Goal: Information Seeking & Learning: Understand process/instructions

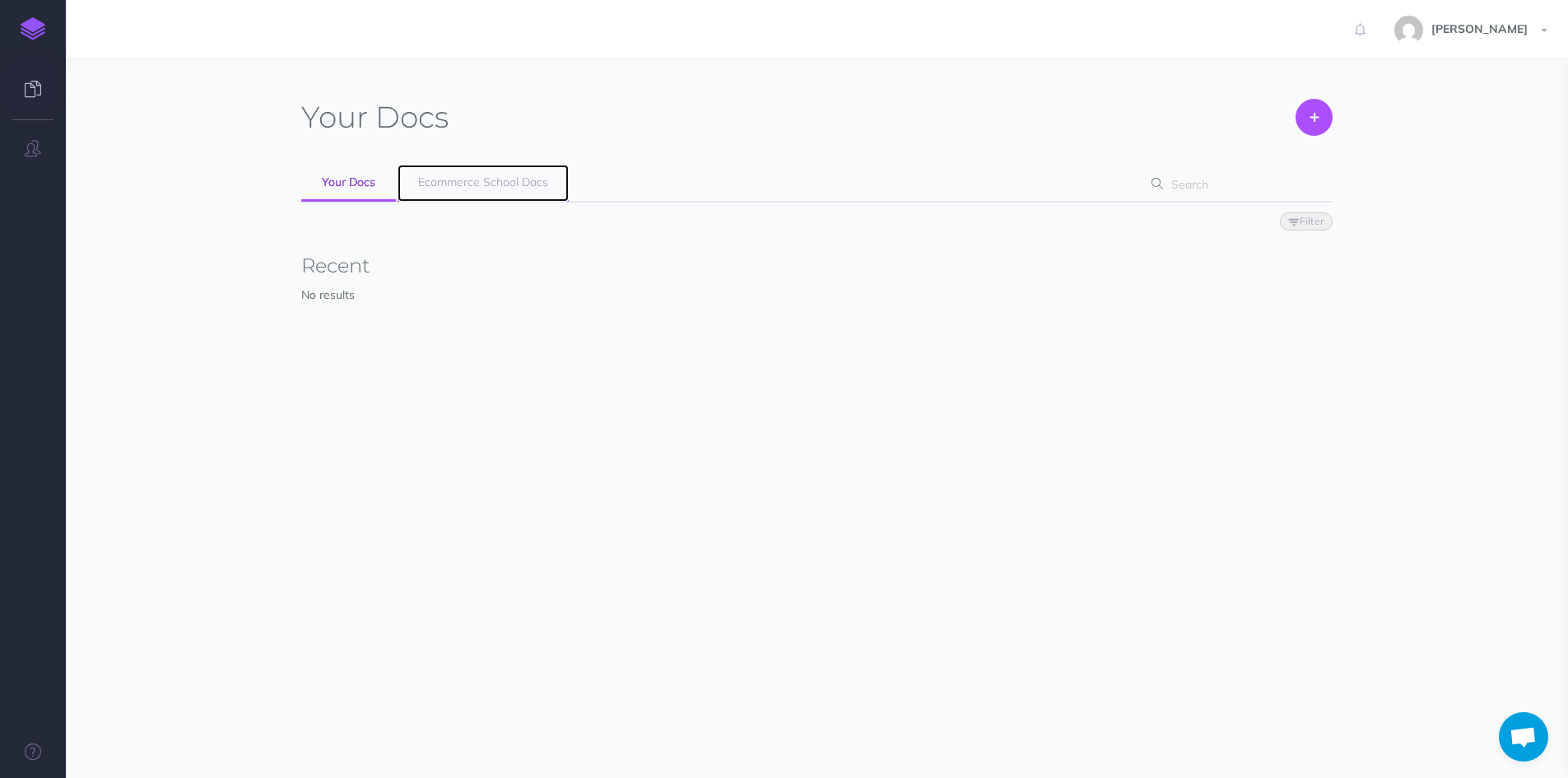
click at [436, 185] on span "Ecommerce School Docs" at bounding box center [483, 182] width 130 height 15
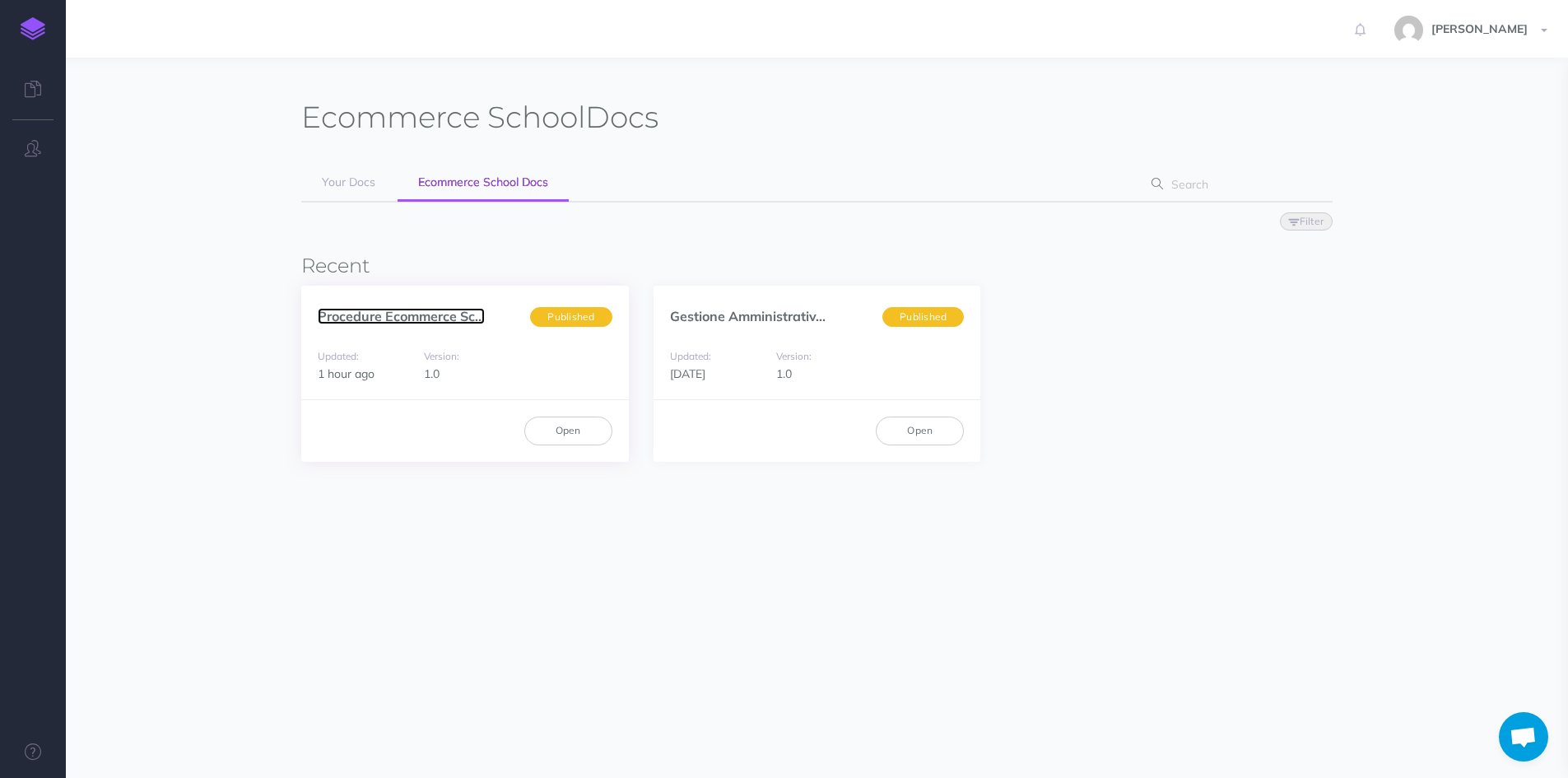
click at [383, 318] on link "Procedure Ecommerce Sc..." at bounding box center [402, 317] width 167 height 17
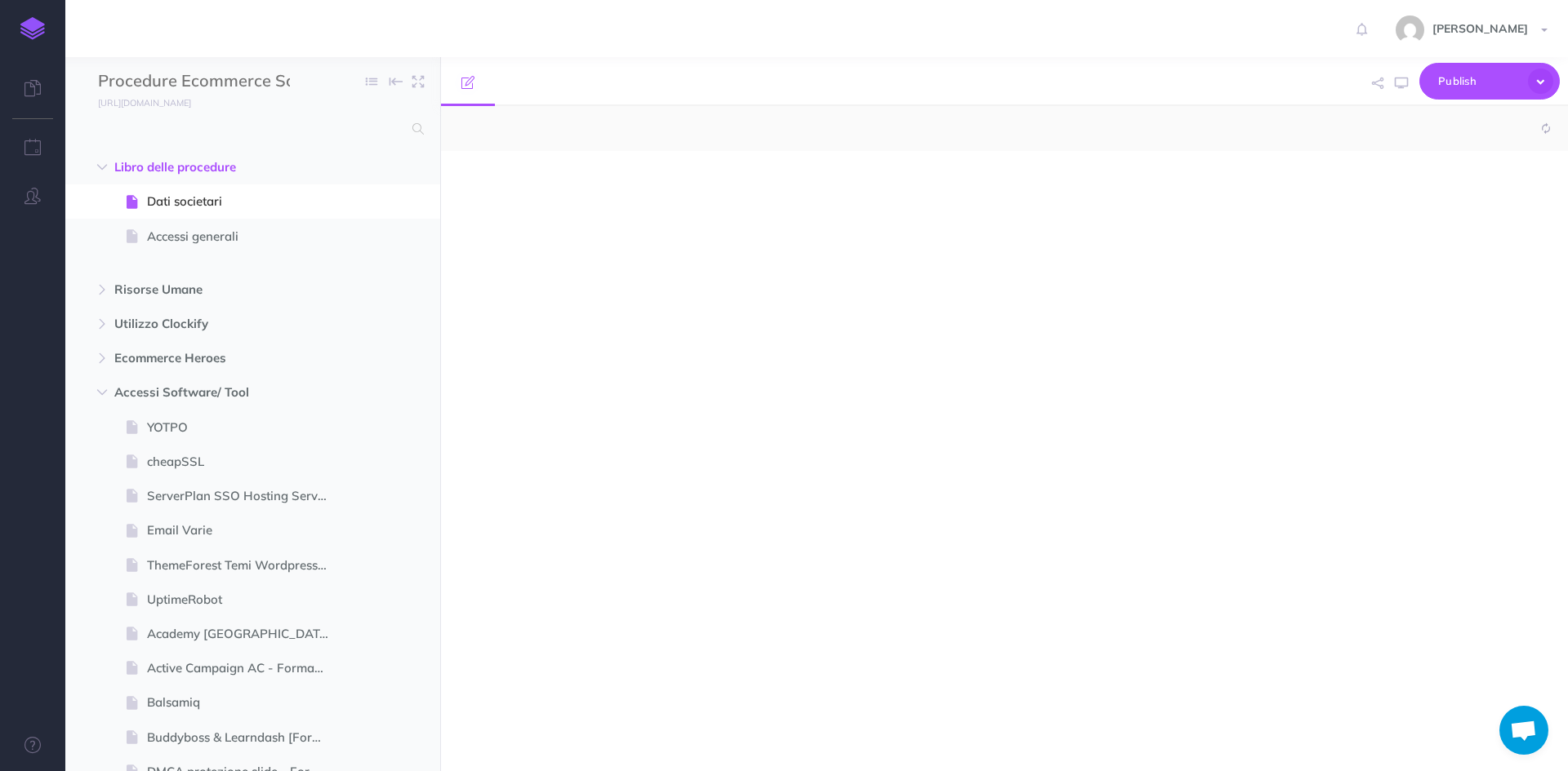
select select "null"
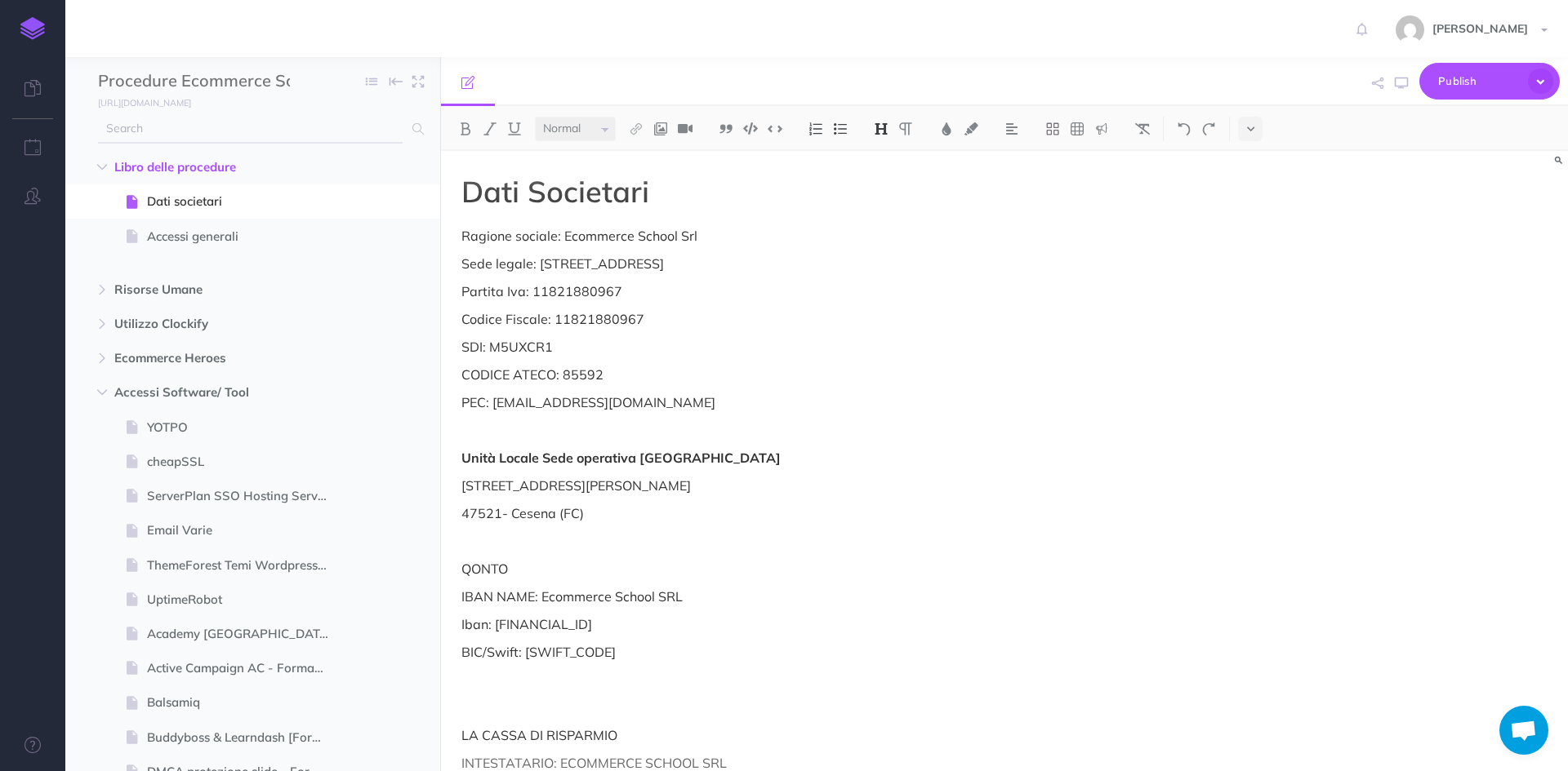
click at [191, 116] on input "text" at bounding box center [250, 129] width 305 height 29
type input "r"
click at [33, 41] on link at bounding box center [33, 28] width 65 height 57
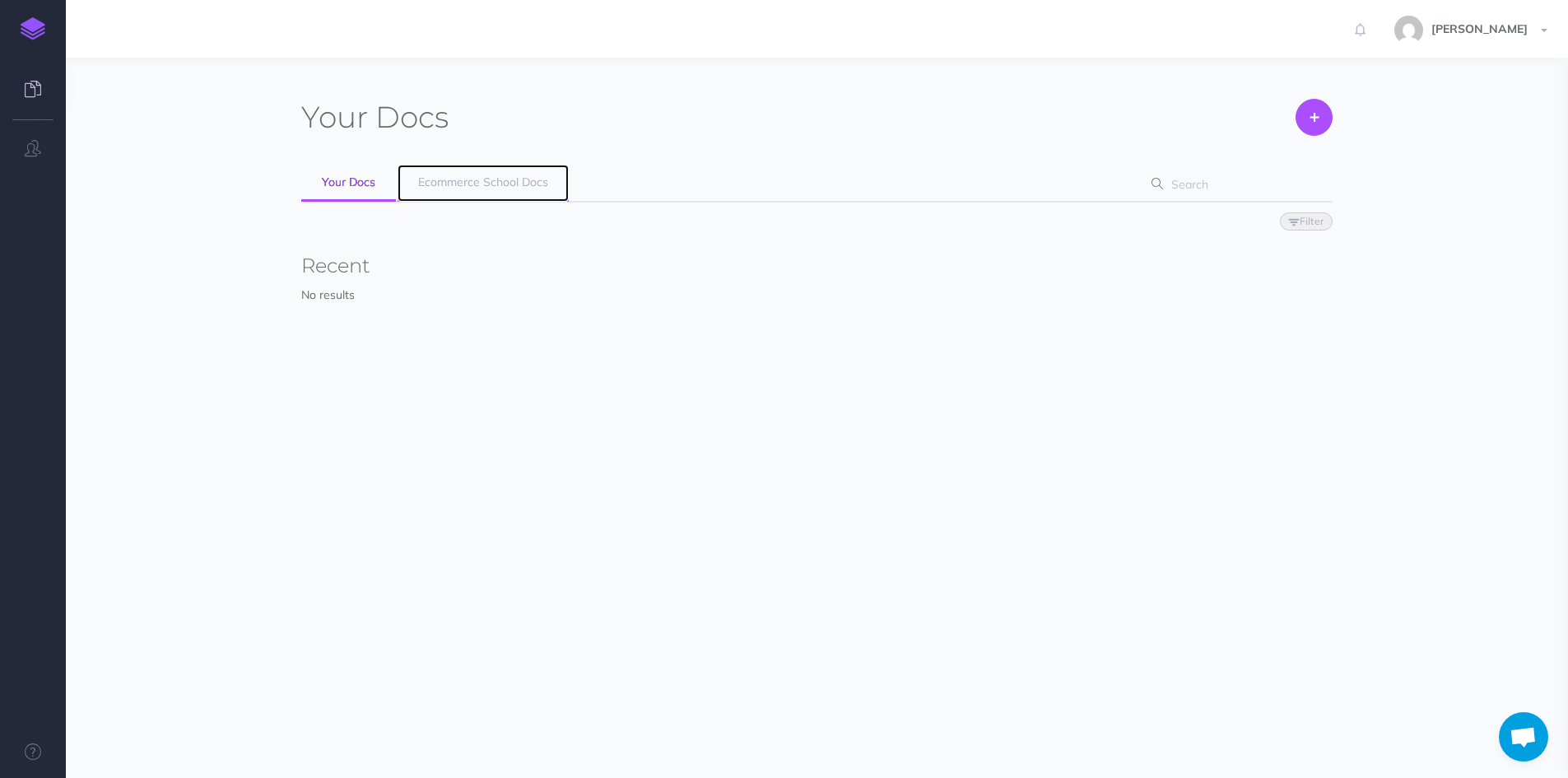
click at [449, 190] on link "Ecommerce School Docs" at bounding box center [483, 183] width 171 height 37
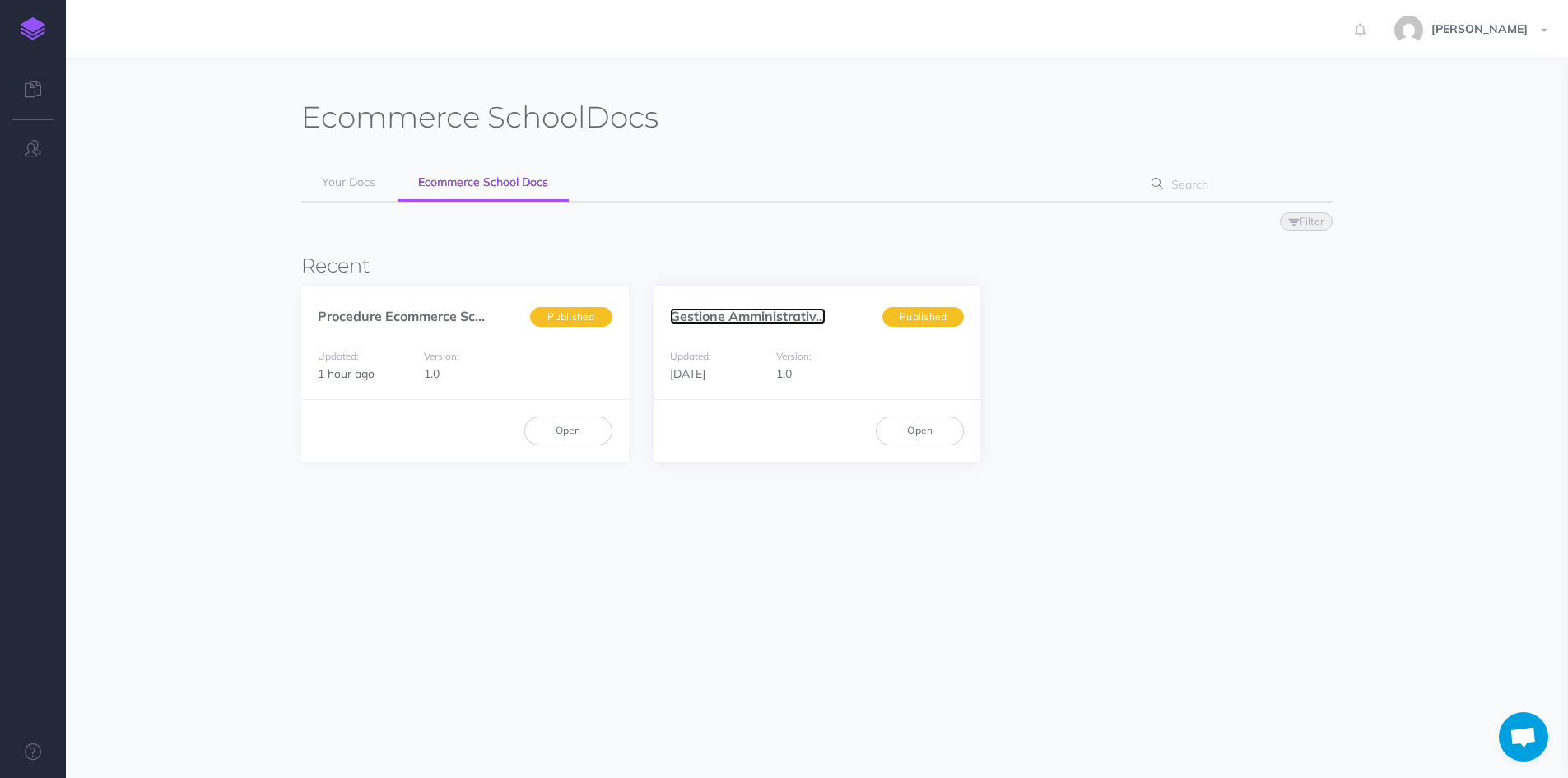
click at [689, 317] on link "Gestione Amministrativ..." at bounding box center [748, 317] width 156 height 17
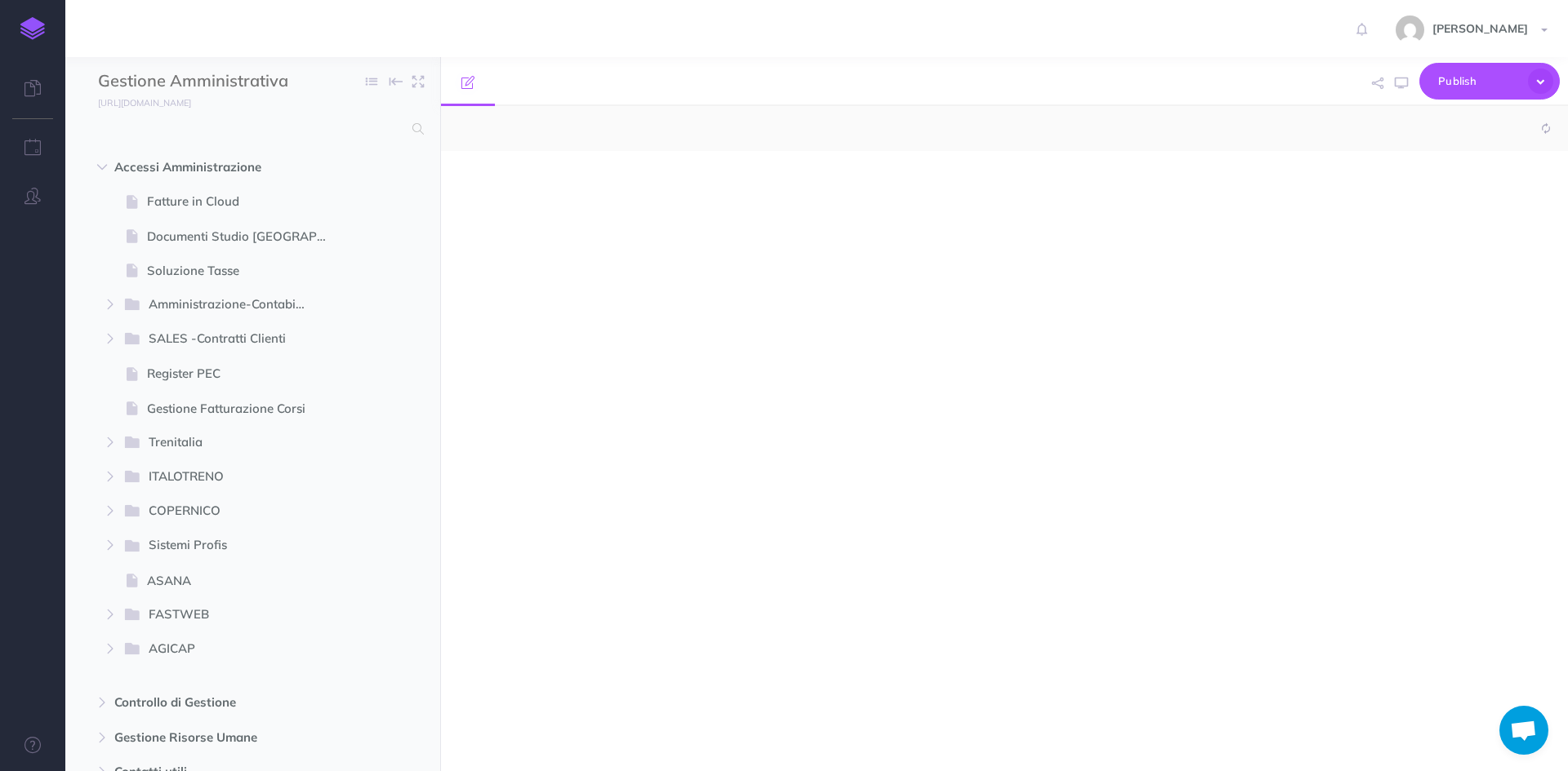
select select "null"
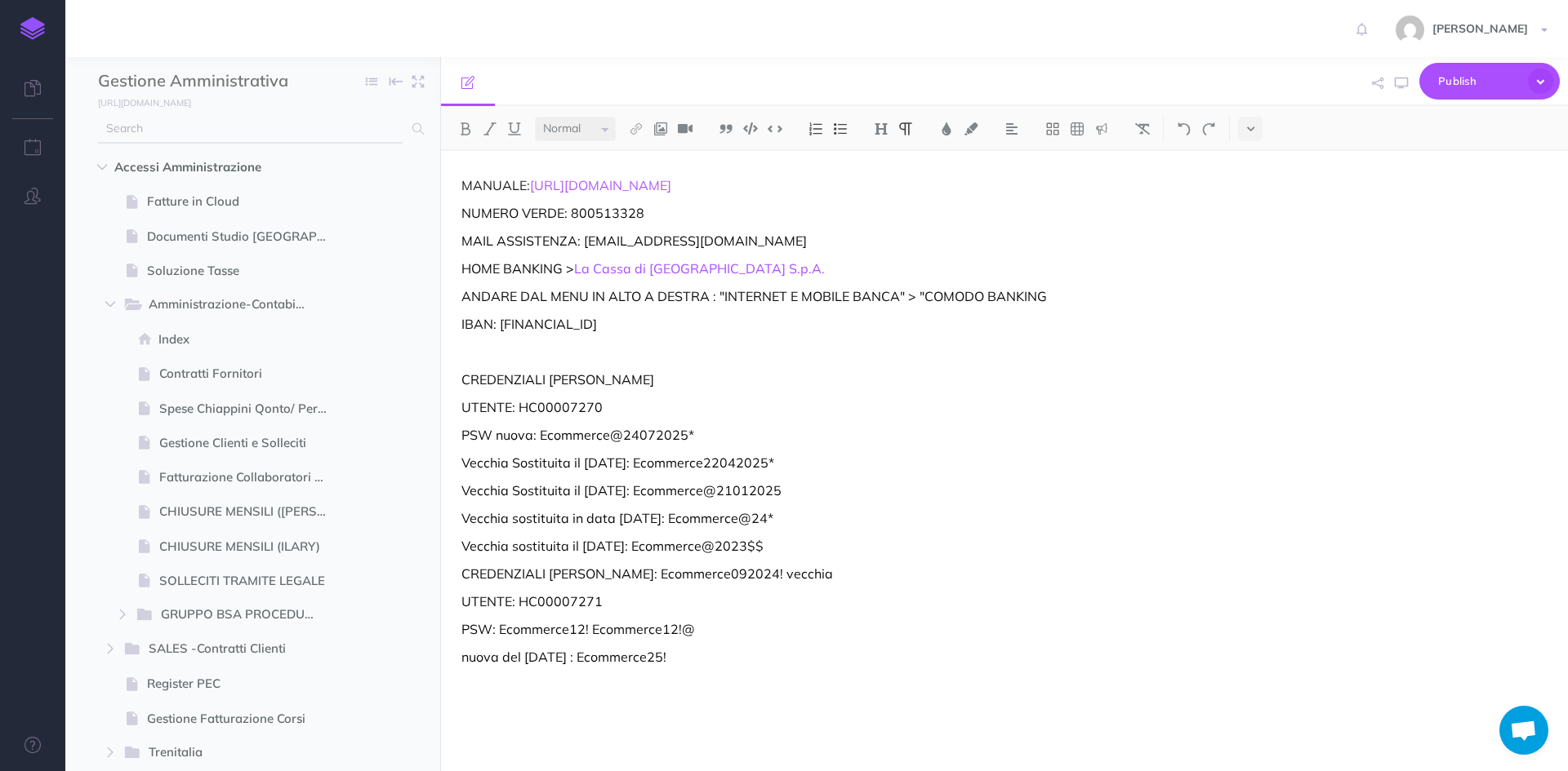
click at [193, 132] on input "text" at bounding box center [250, 129] width 305 height 29
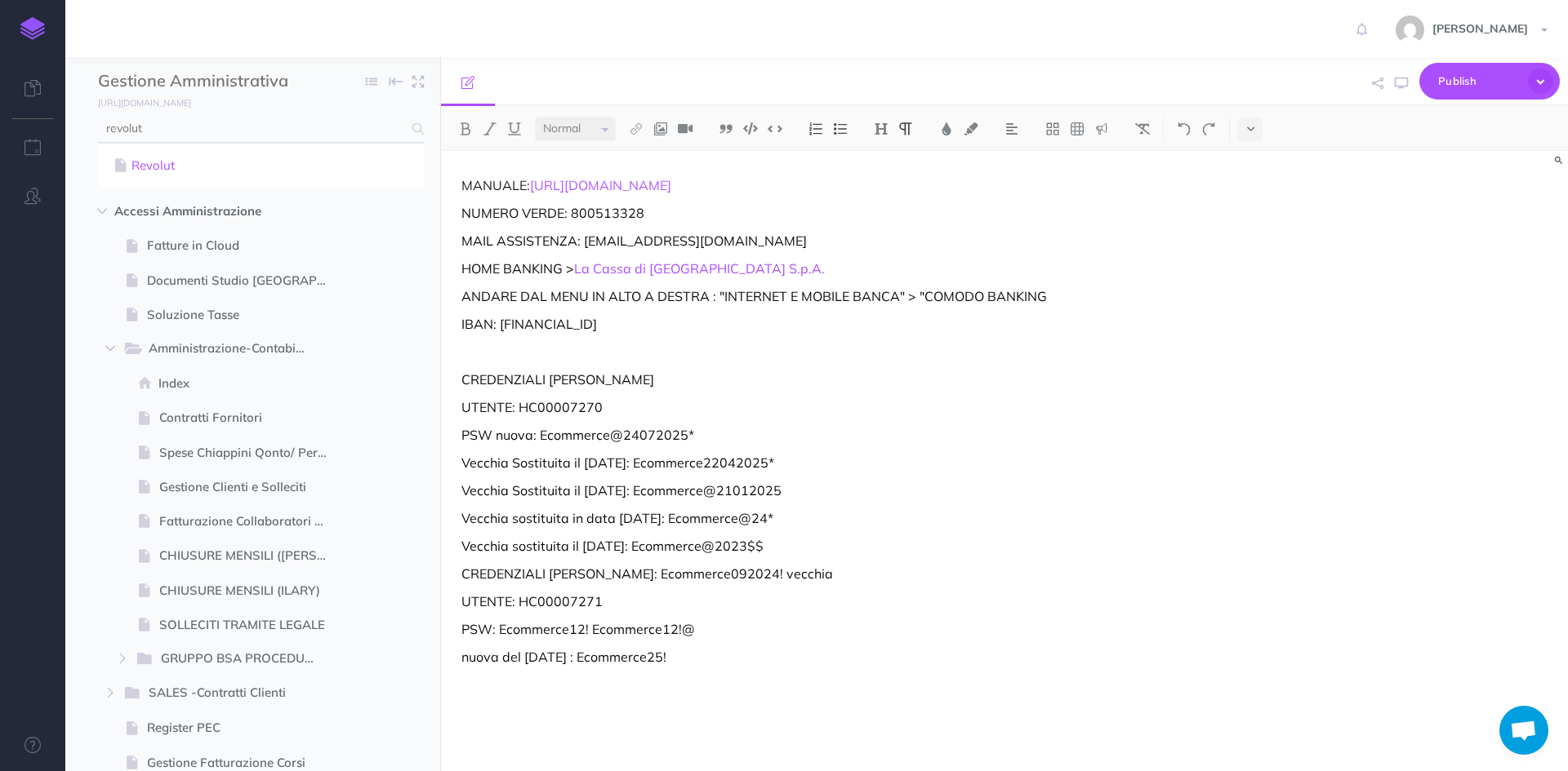
type input "revolut"
click at [146, 161] on link "Revolut" at bounding box center [260, 165] width 301 height 20
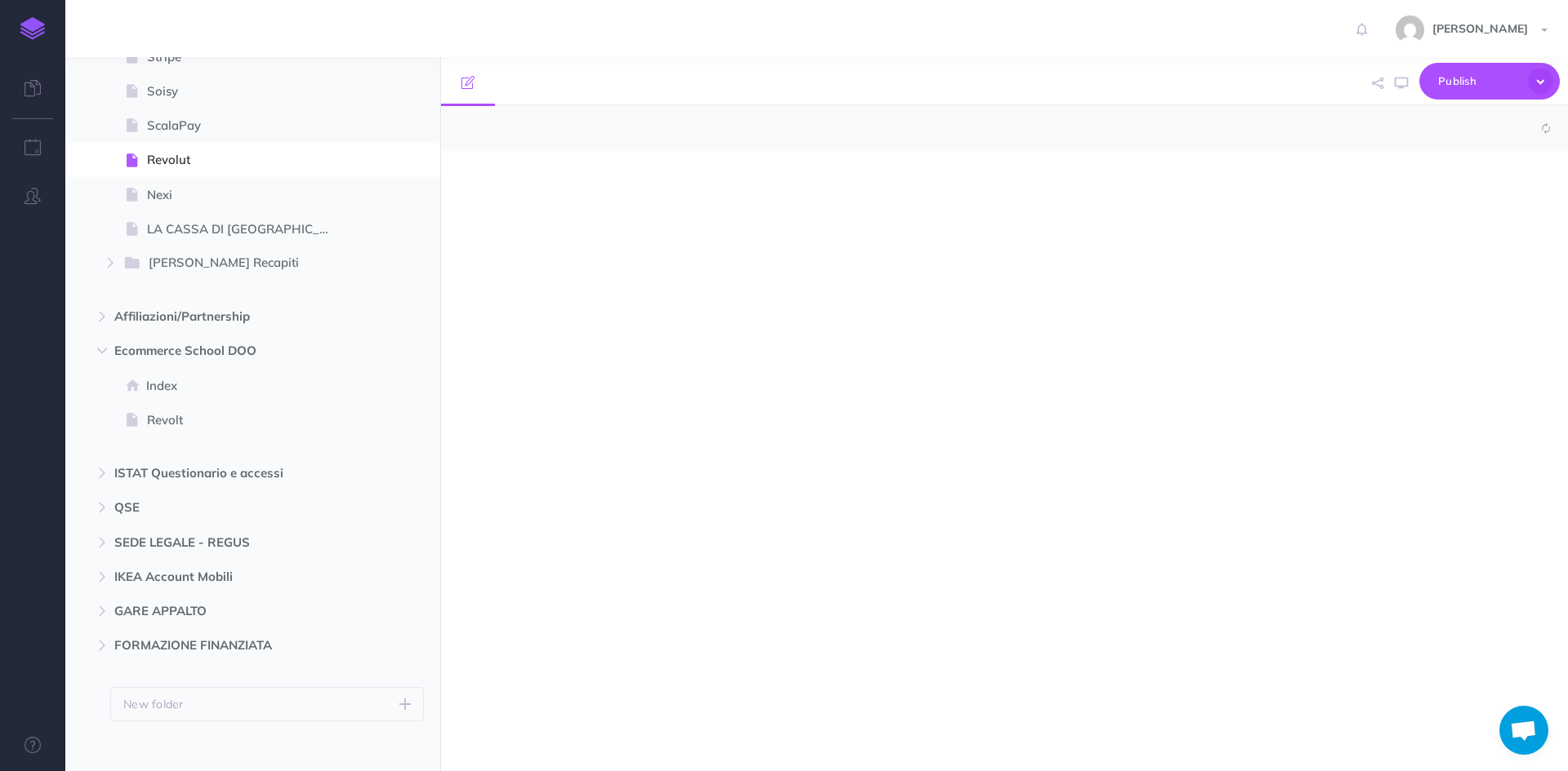
select select "null"
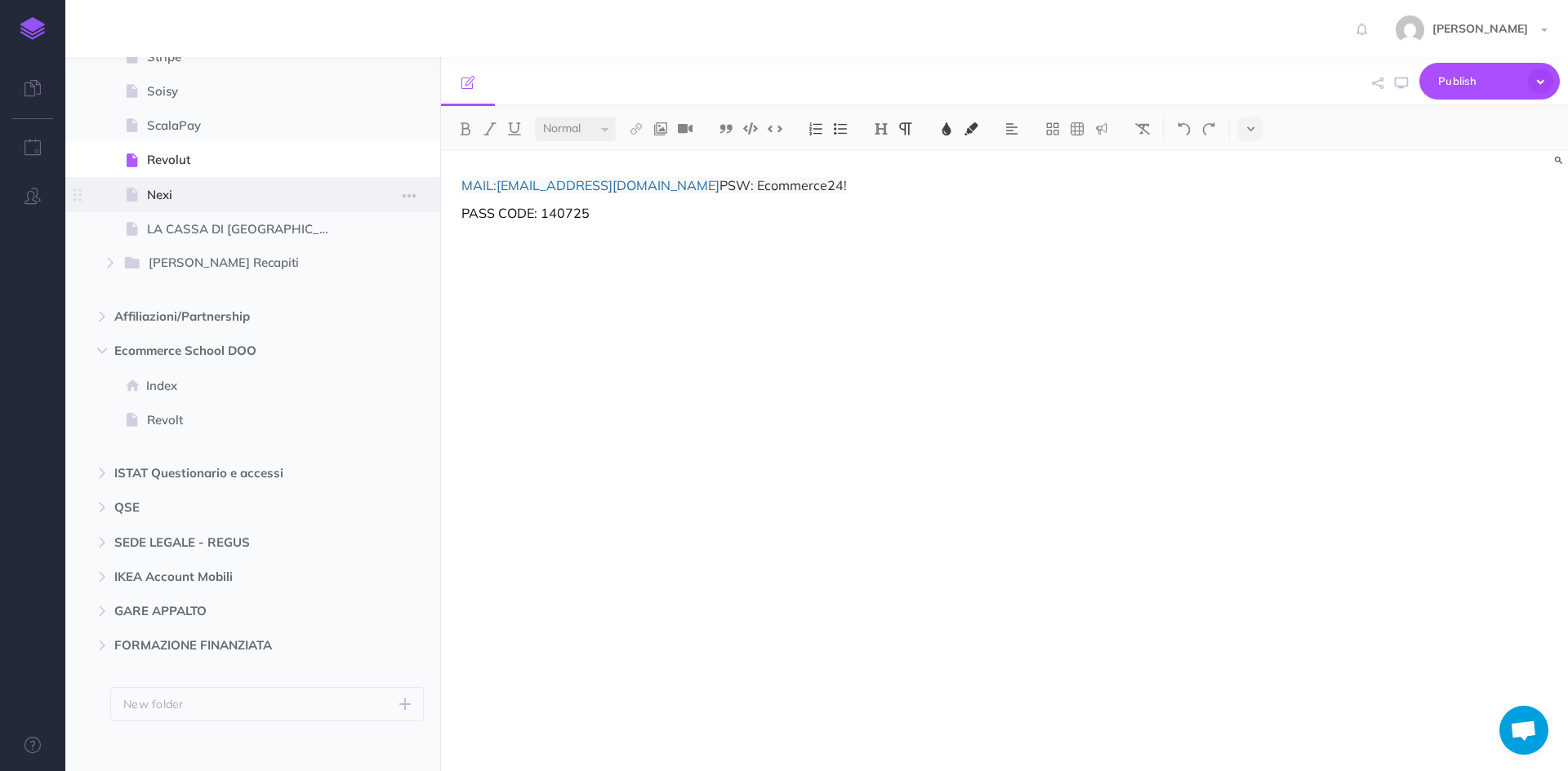
scroll to position [1987, 0]
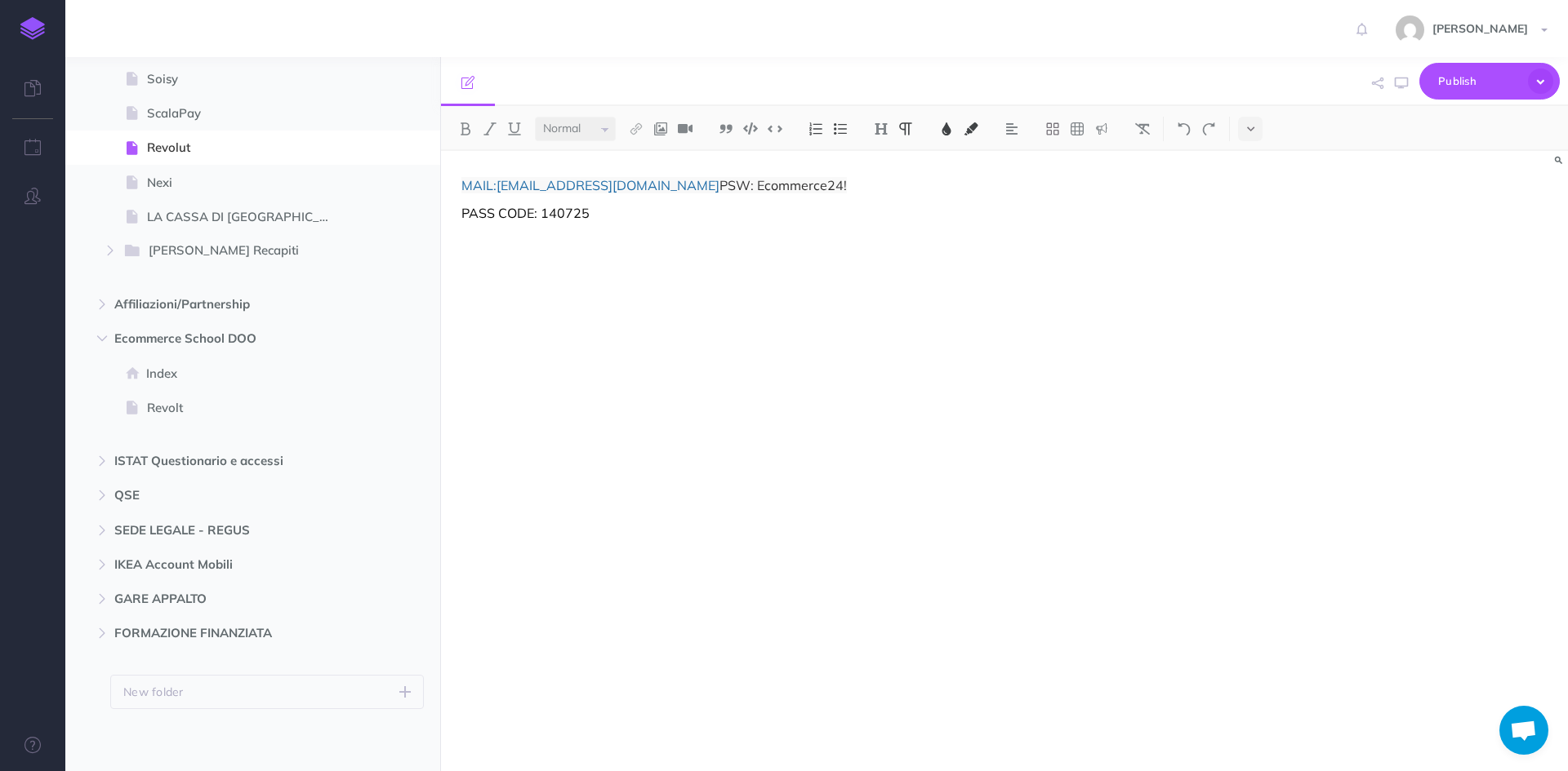
click at [719, 186] on span "PSW: Ecommerce24!" at bounding box center [783, 185] width 127 height 16
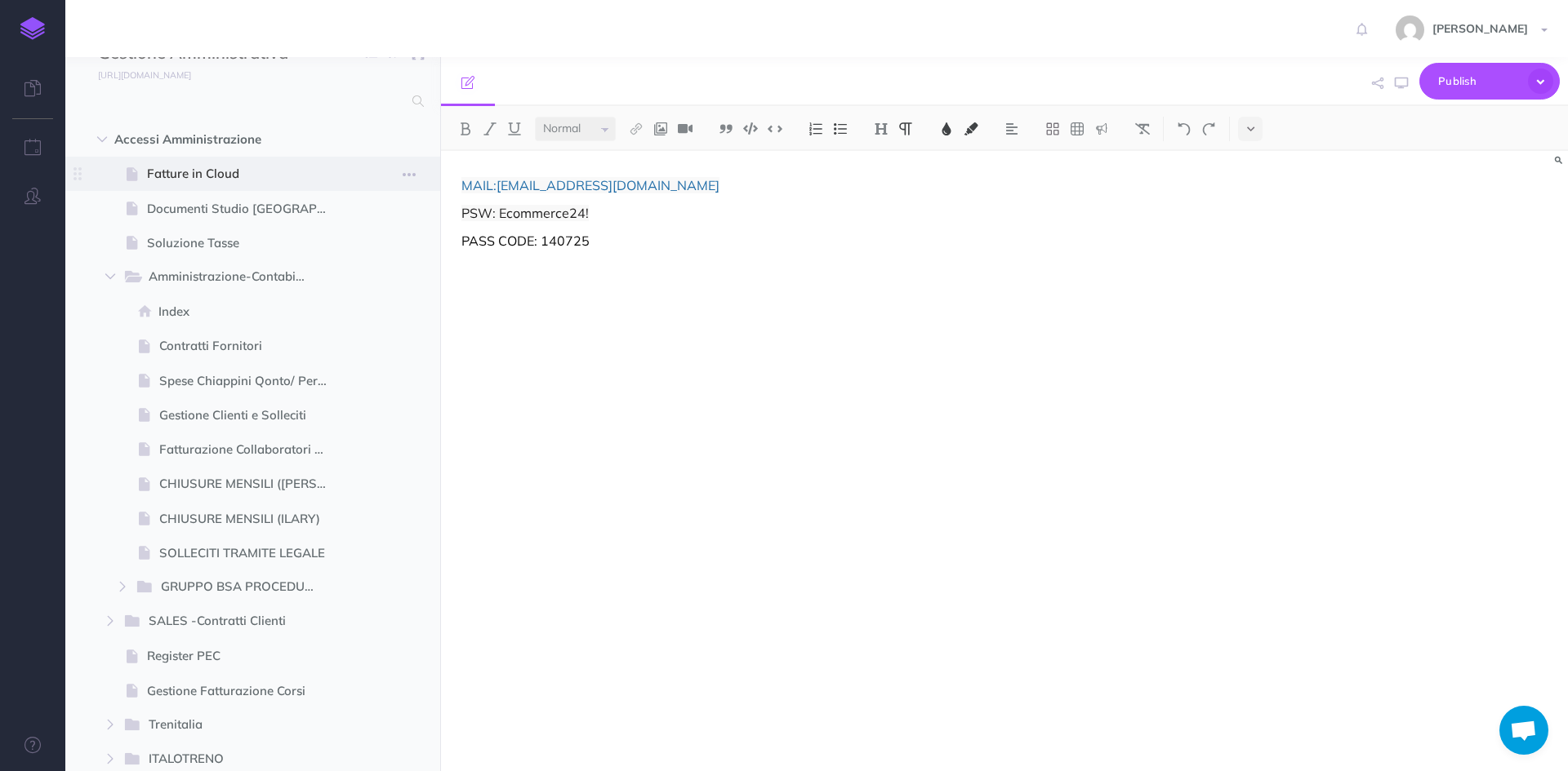
scroll to position [0, 0]
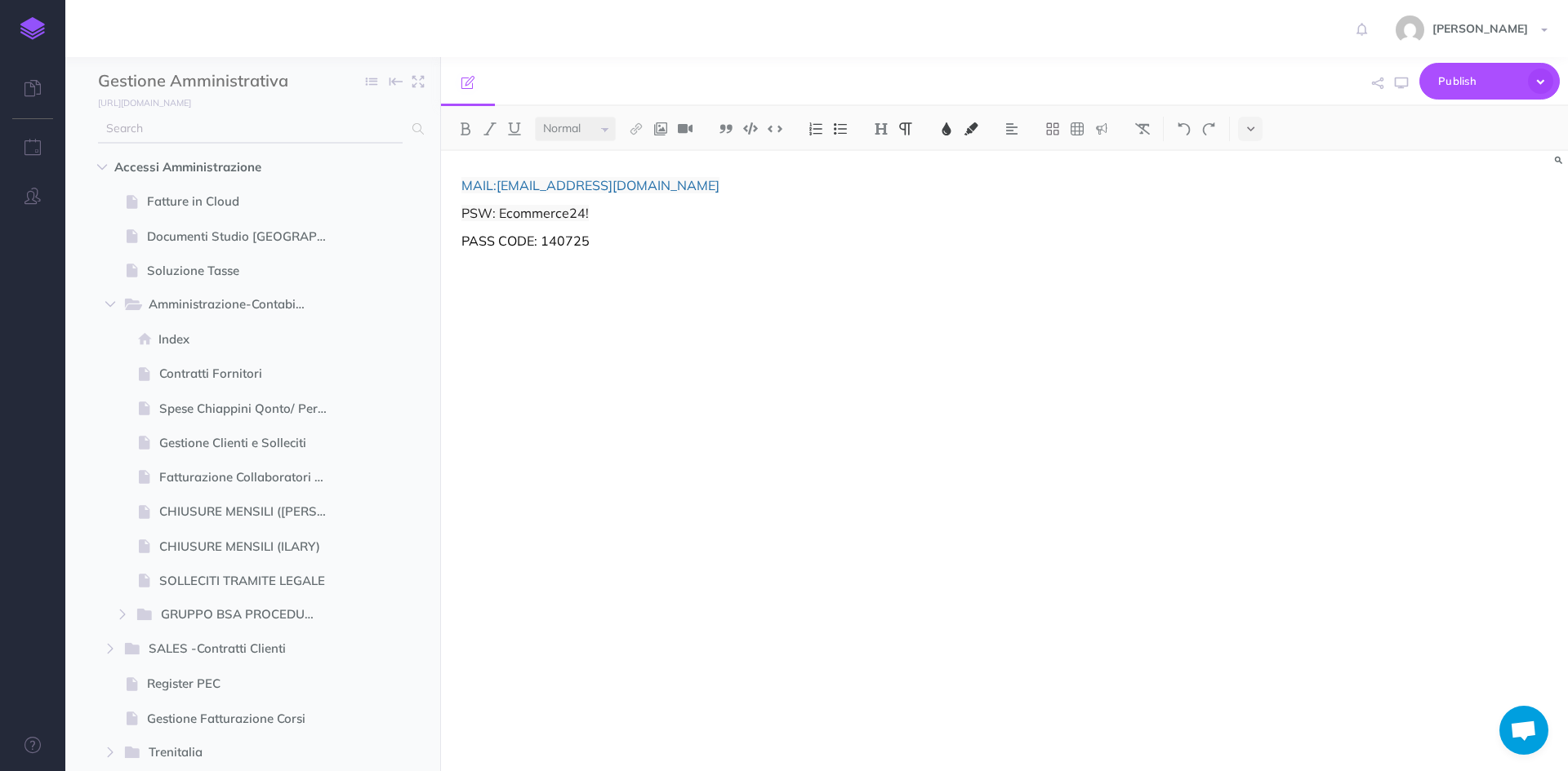
click at [164, 138] on input "text" at bounding box center [250, 129] width 305 height 29
type input "t"
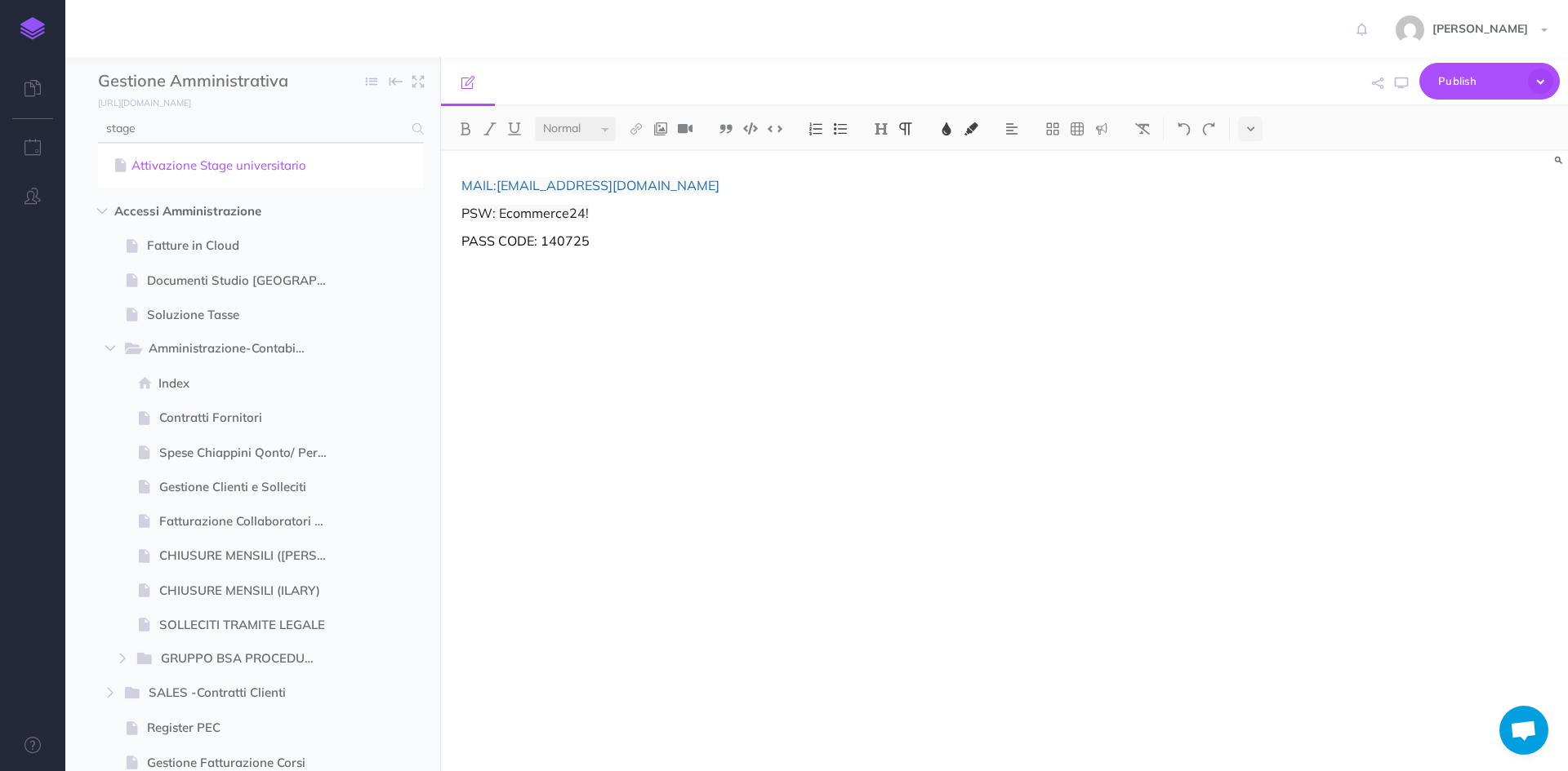
type input "stage"
click at [189, 166] on link "Attivazione Stage universitario" at bounding box center [260, 165] width 301 height 20
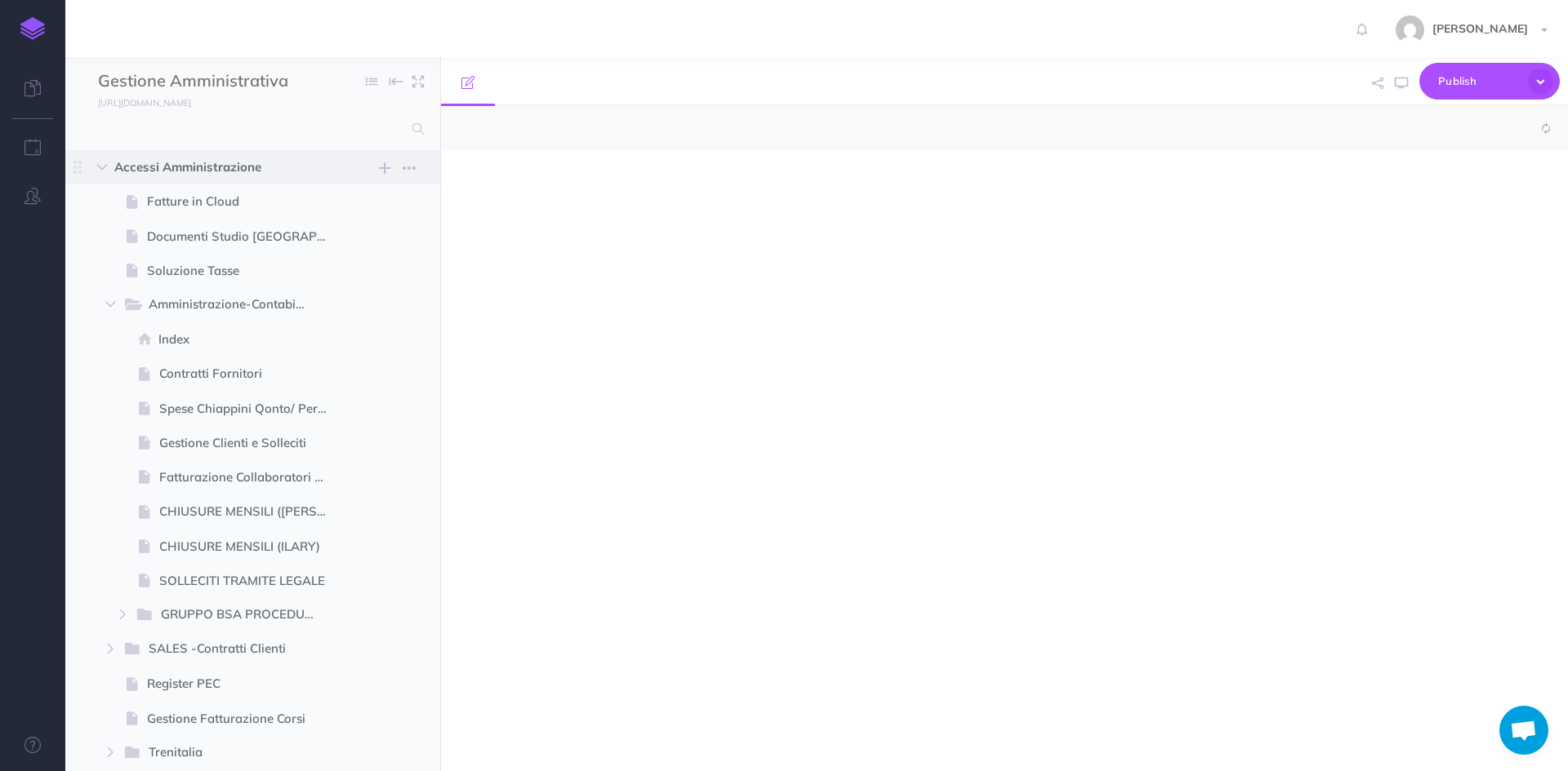
select select "null"
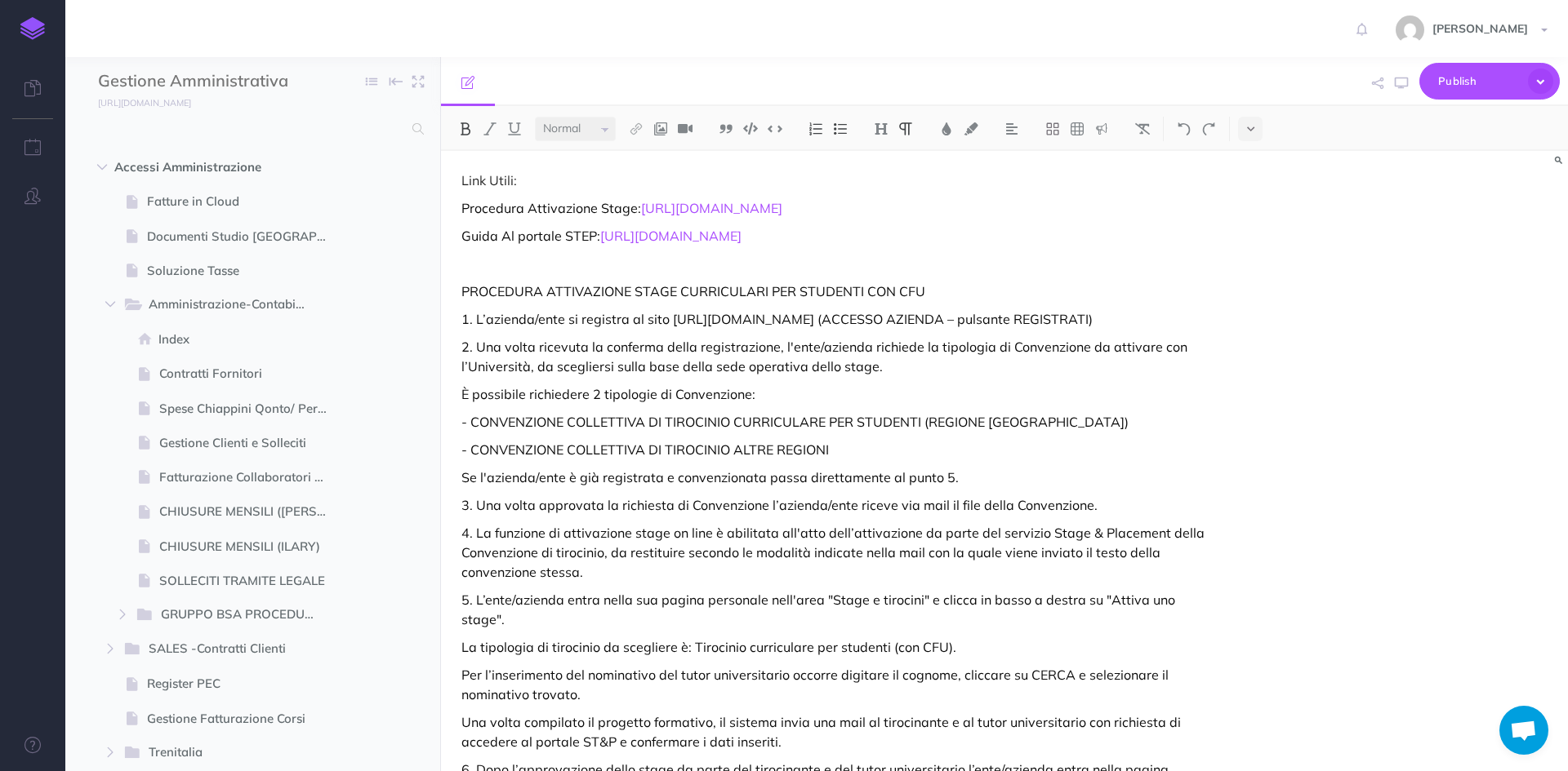
scroll to position [82, 0]
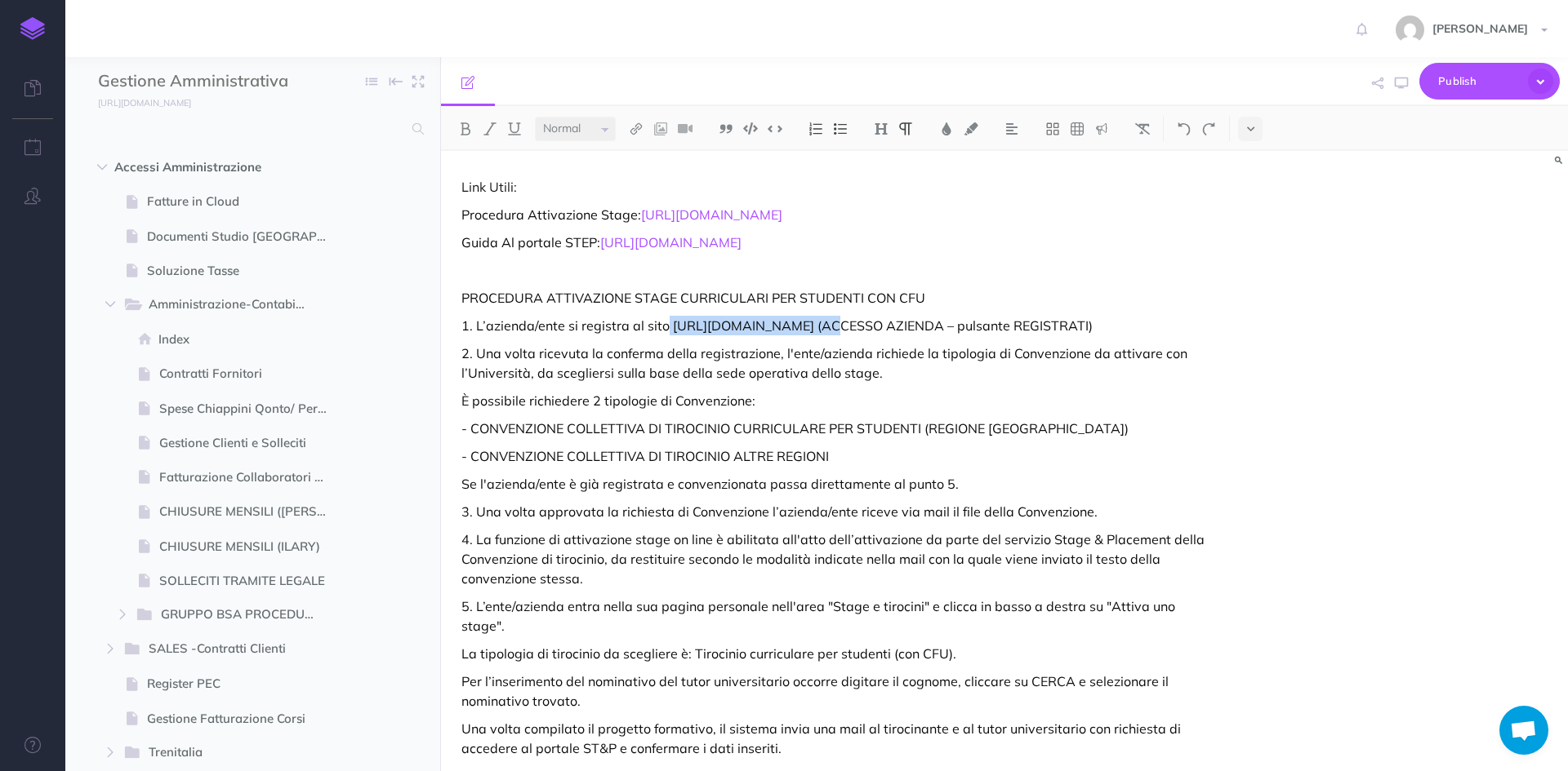
drag, startPoint x: 784, startPoint y: 346, endPoint x: 666, endPoint y: 350, distance: 118.1
click at [666, 335] on p "1. L’azienda/ente si registra al sito http://step.unicatt.it (ACCESSO AZIENDA –…" at bounding box center [835, 325] width 748 height 20
copy p "http://step.unicatt.it"
